Goal: Task Accomplishment & Management: Use online tool/utility

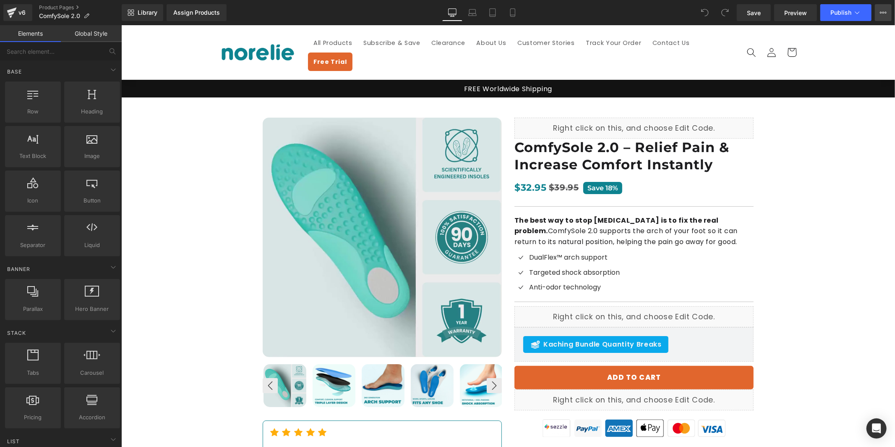
click at [885, 10] on icon at bounding box center [883, 12] width 7 height 7
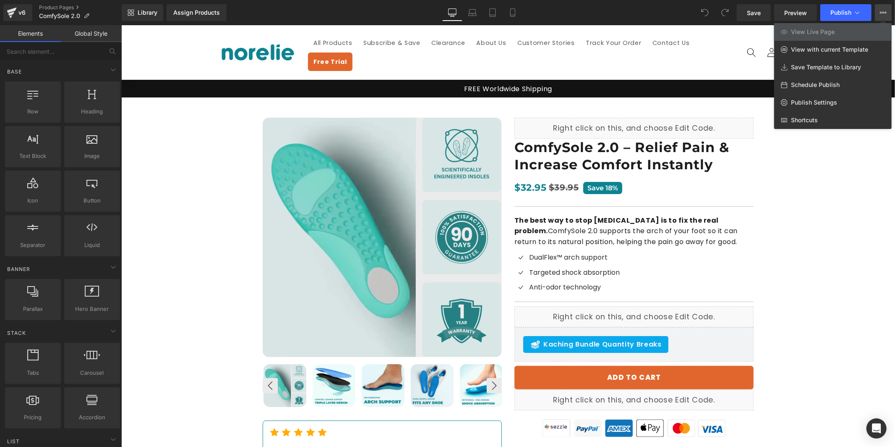
click at [855, 31] on link "View Live Page" at bounding box center [833, 32] width 118 height 18
click at [886, 8] on button "View Live Page View with current Template Save Template to Library Schedule Pub…" at bounding box center [883, 12] width 17 height 17
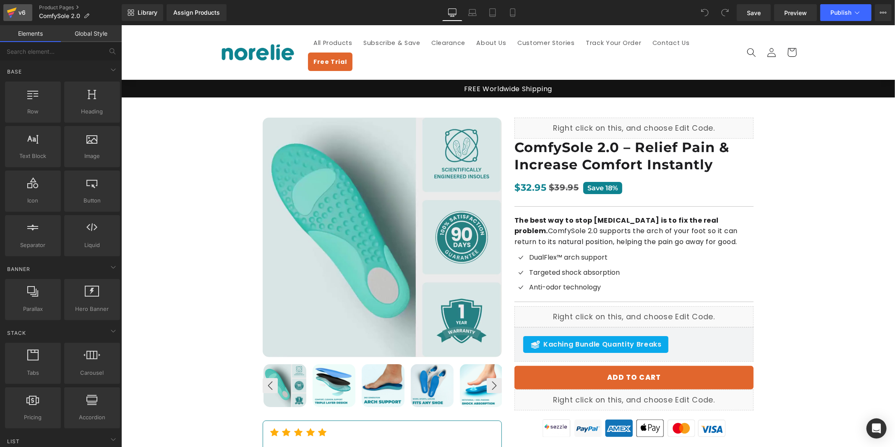
click at [16, 17] on icon at bounding box center [12, 12] width 10 height 21
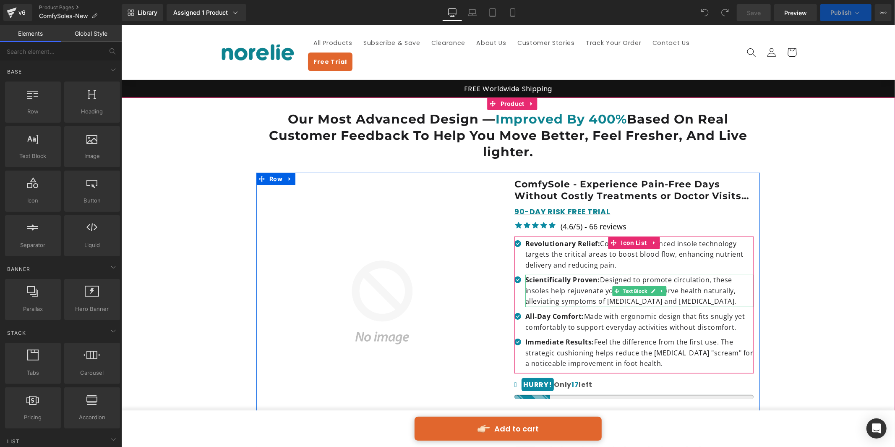
scroll to position [233, 0]
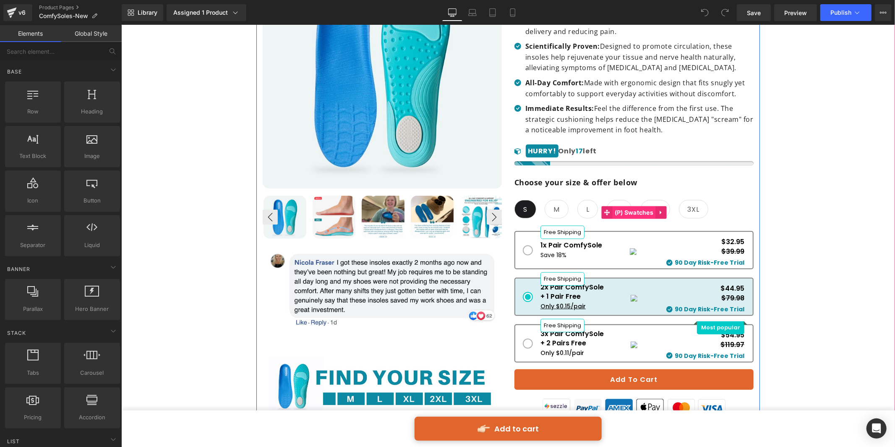
click at [638, 206] on span "(P) Swatches" at bounding box center [633, 212] width 43 height 13
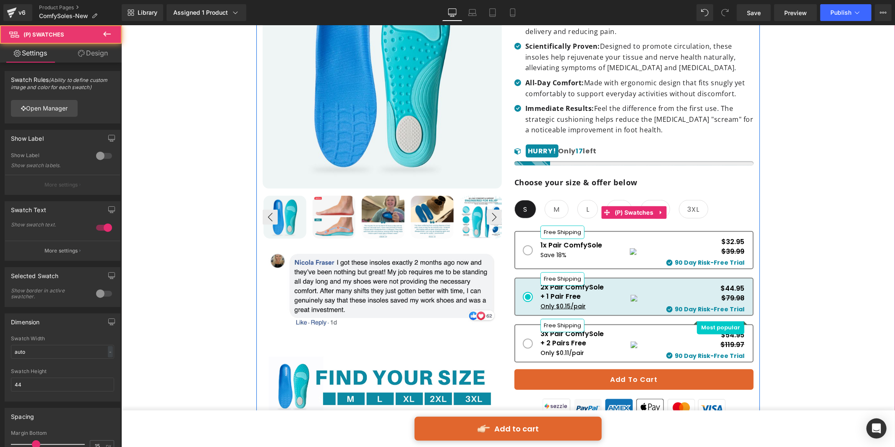
click at [662, 209] on icon at bounding box center [661, 212] width 6 height 6
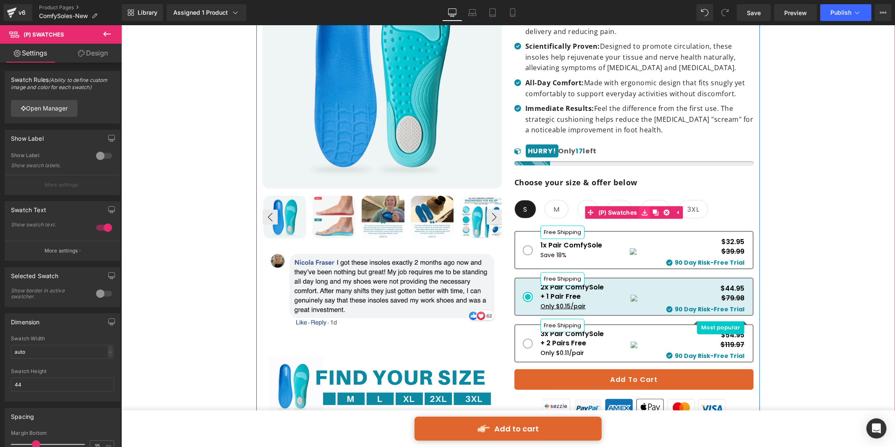
click at [643, 209] on icon at bounding box center [644, 212] width 6 height 6
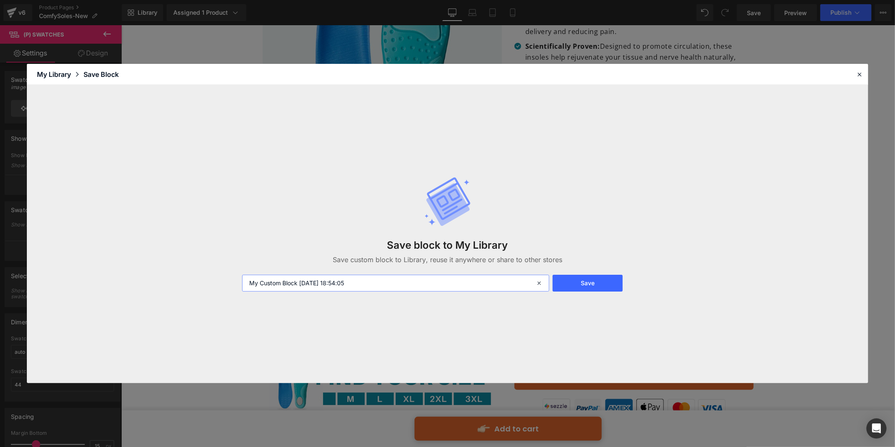
click at [444, 284] on input "My Custom Block [DATE] 18:54:05" at bounding box center [395, 282] width 307 height 17
click at [300, 285] on input "My Custom Block [DATE] 18:54:05" at bounding box center [395, 282] width 307 height 17
click at [299, 285] on input "My Custom Block [DATE] 18:54:05" at bounding box center [395, 282] width 307 height 17
type input "Size Swatch [DATE] 18:54:05"
click at [602, 280] on button "Save" at bounding box center [588, 282] width 70 height 17
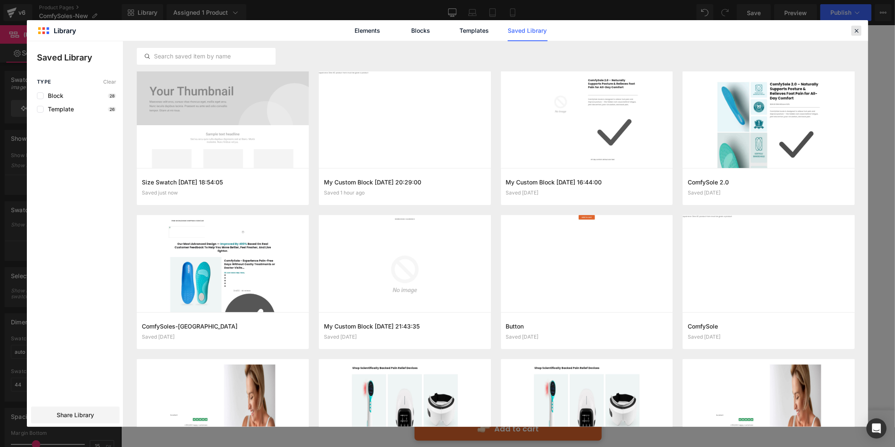
drag, startPoint x: 734, startPoint y: 4, endPoint x: 858, endPoint y: 26, distance: 125.8
click at [858, 27] on icon at bounding box center [857, 31] width 8 height 8
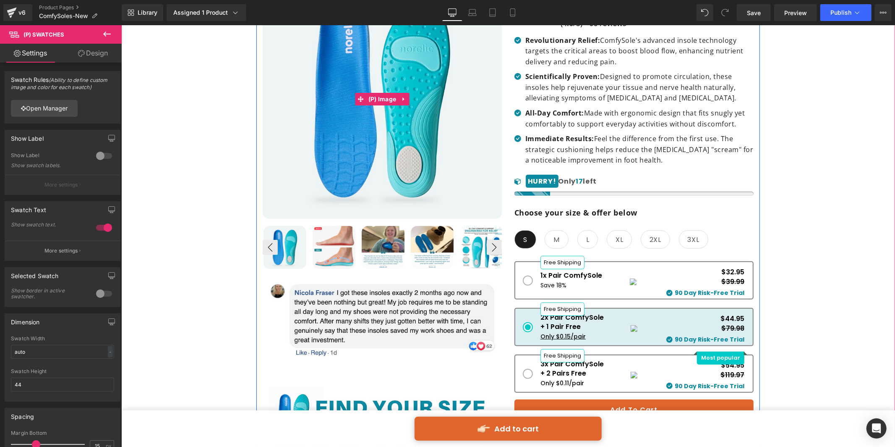
scroll to position [0, 0]
